Goal: Navigation & Orientation: Find specific page/section

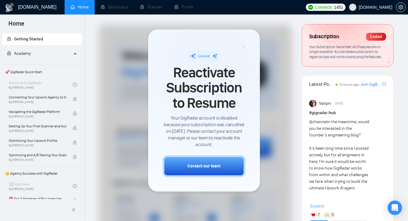
click at [388, 7] on span "[DOMAIN_NAME]" at bounding box center [376, 7] width 34 height 0
